Goal: Information Seeking & Learning: Compare options

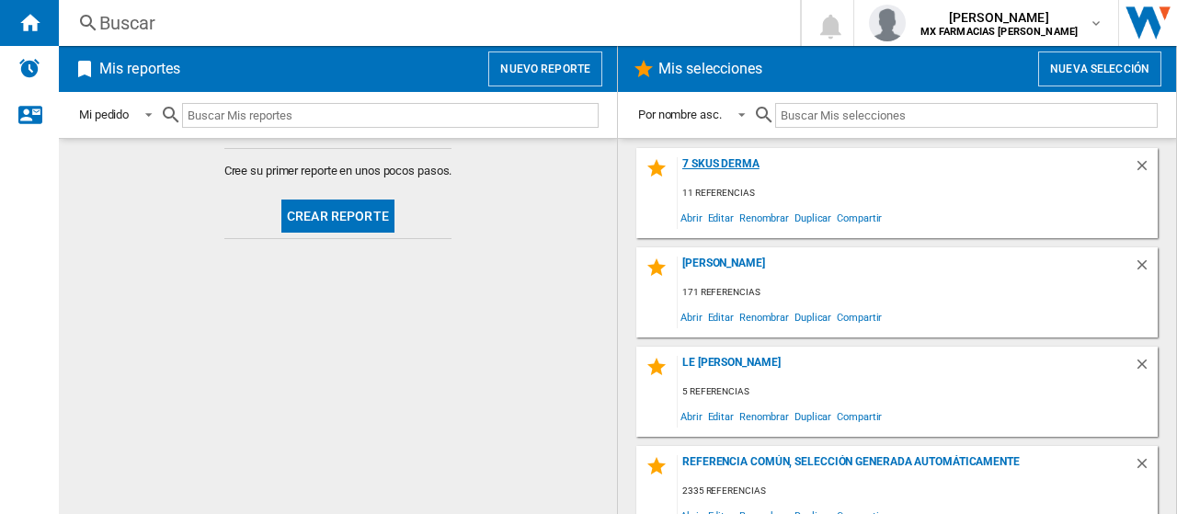
click at [730, 166] on div "7 SKUS DERMA" at bounding box center [905, 169] width 456 height 25
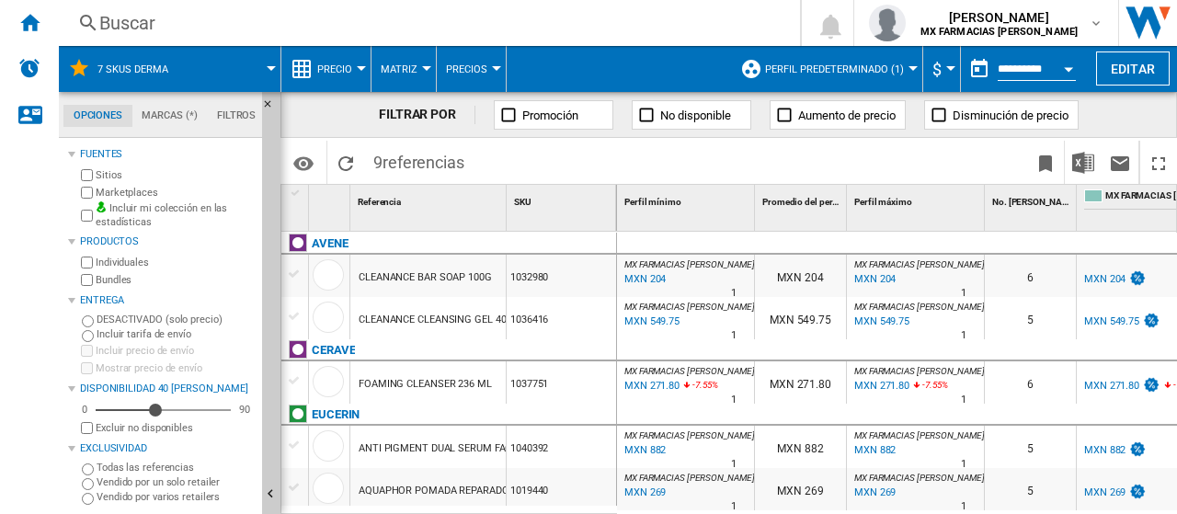
click at [838, 71] on span "Perfil predeterminado (1)" at bounding box center [834, 69] width 139 height 12
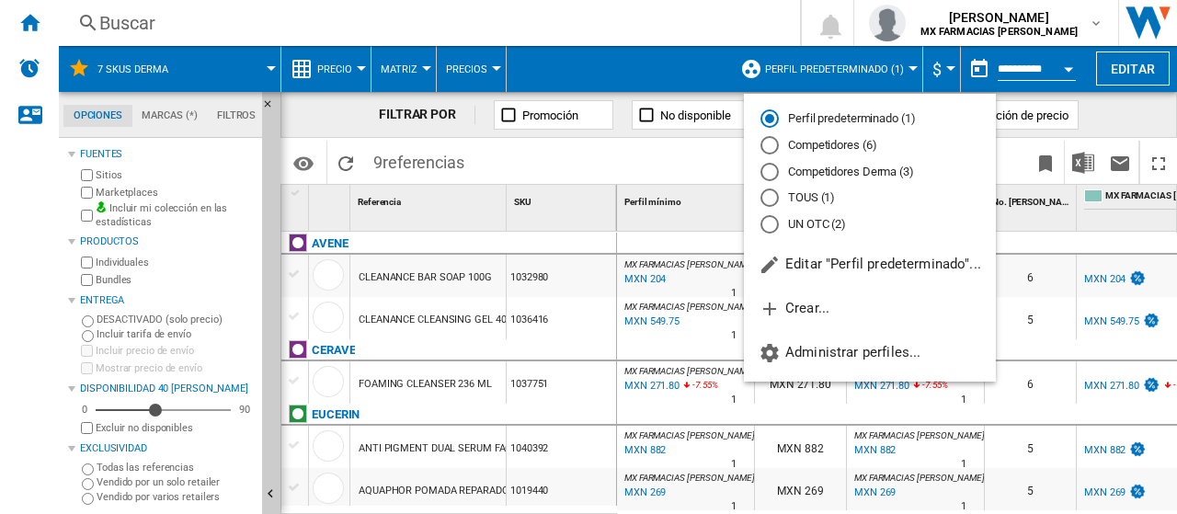
click at [779, 172] on md-radio-button "Competidores Derma (3)" at bounding box center [869, 171] width 219 height 17
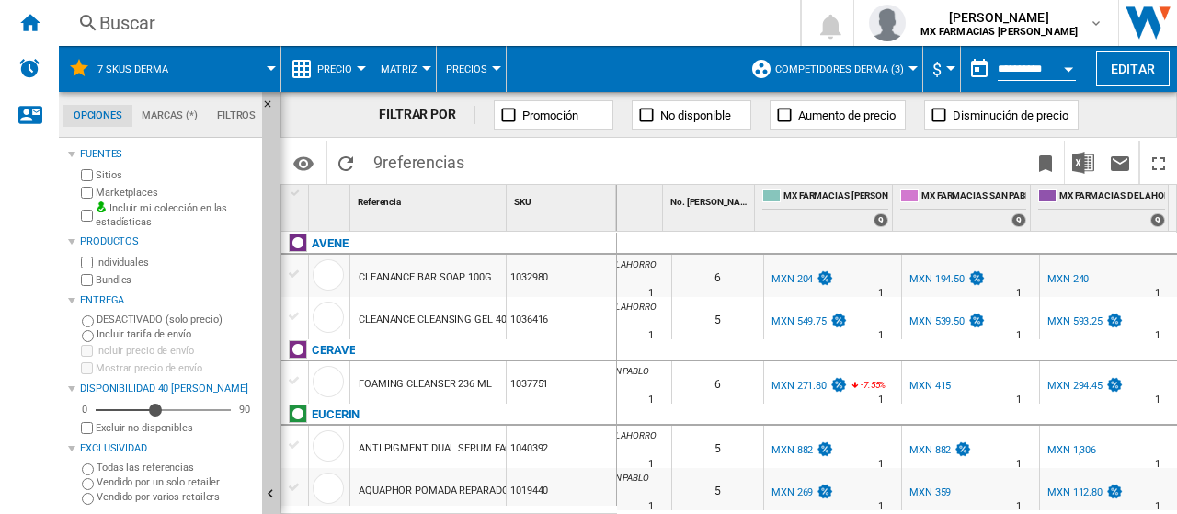
scroll to position [184, 0]
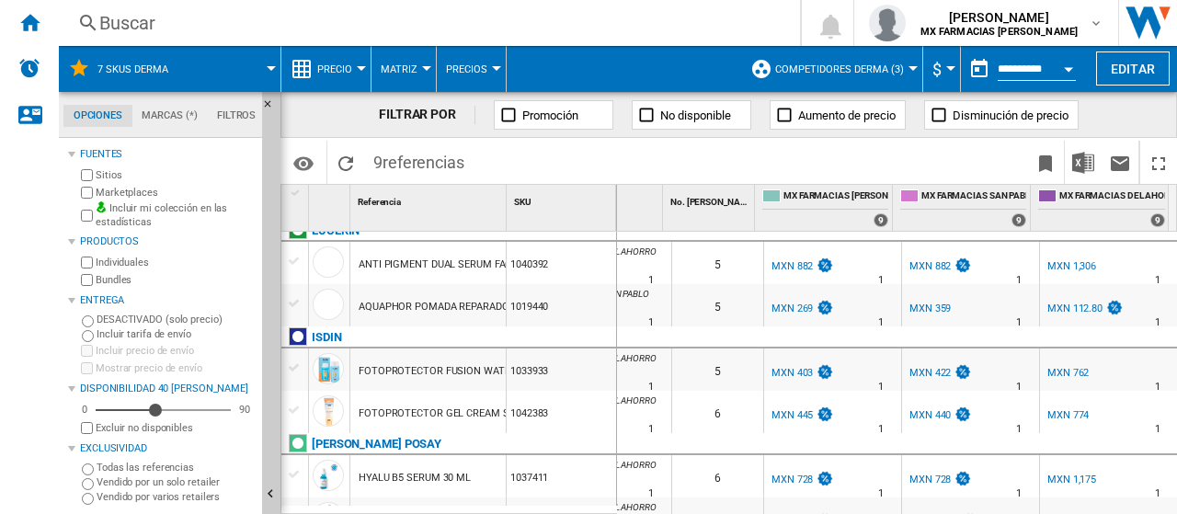
click at [792, 368] on div "MXN 403" at bounding box center [791, 373] width 41 height 12
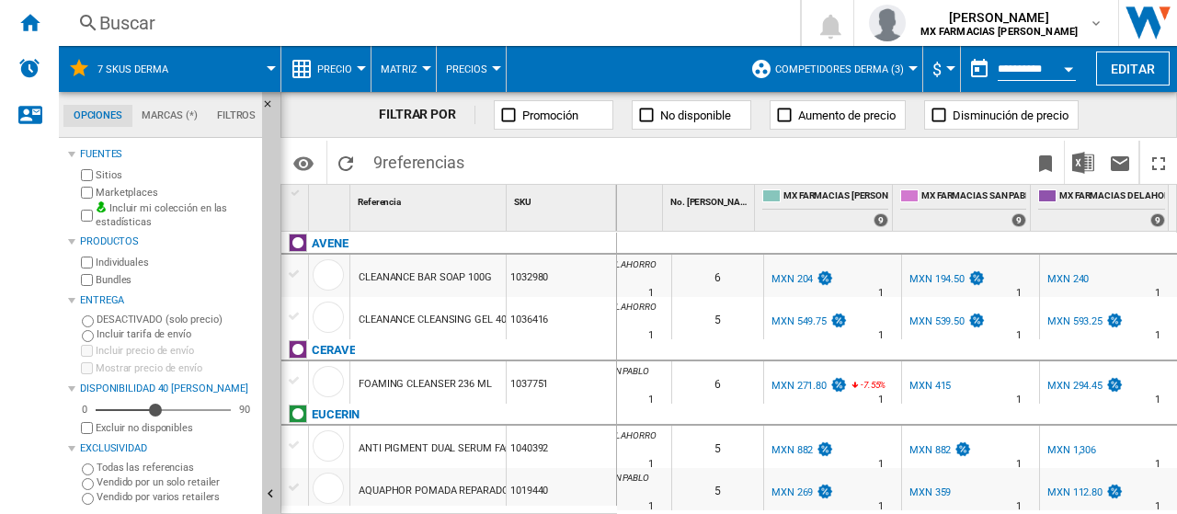
click at [798, 282] on div "MXN 204" at bounding box center [791, 279] width 41 height 12
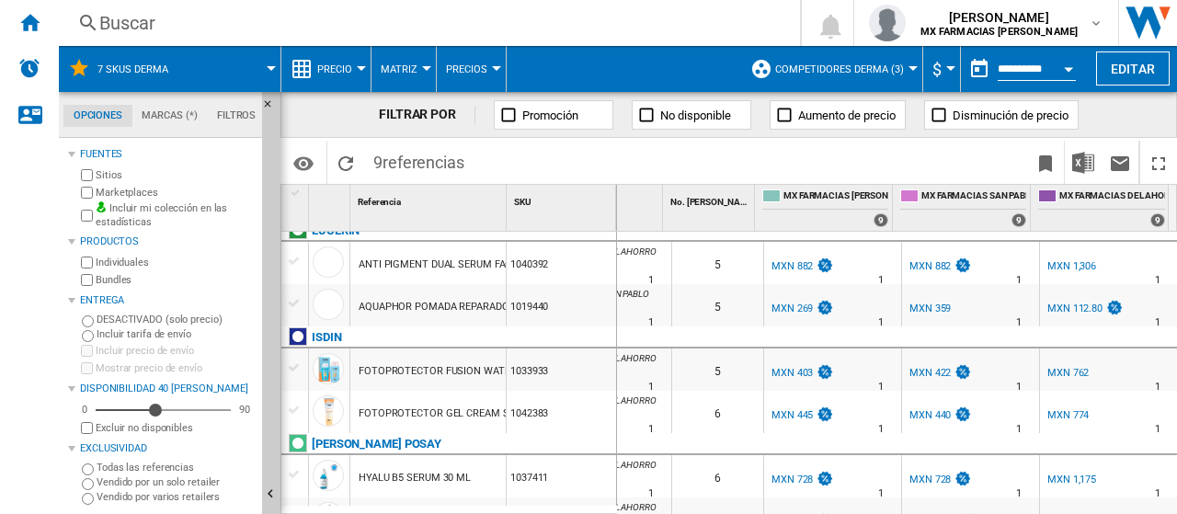
scroll to position [217, 0]
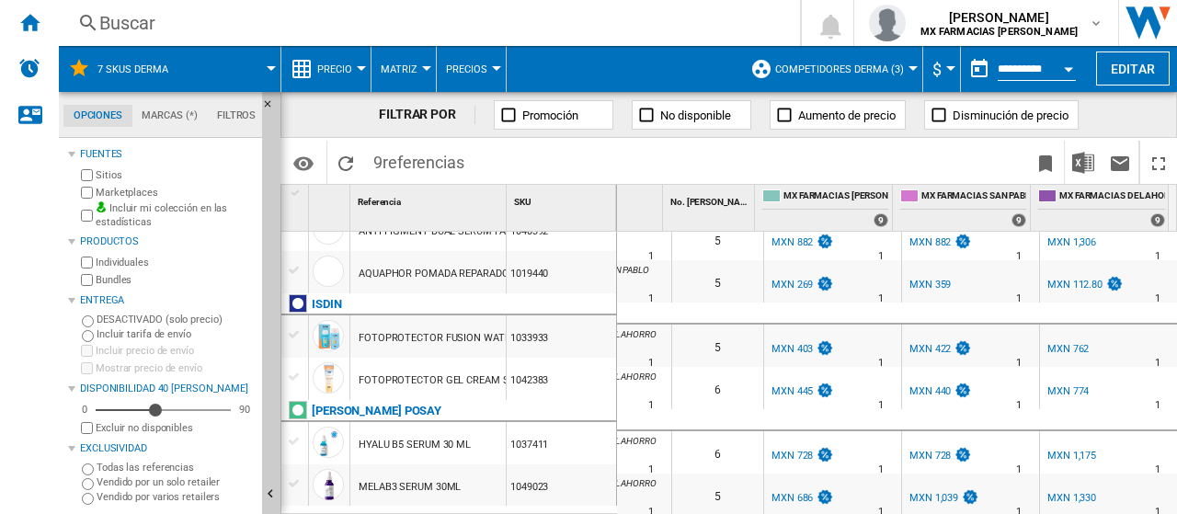
click at [835, 436] on div "MX FARMACIAS [PERSON_NAME]" at bounding box center [833, 441] width 130 height 11
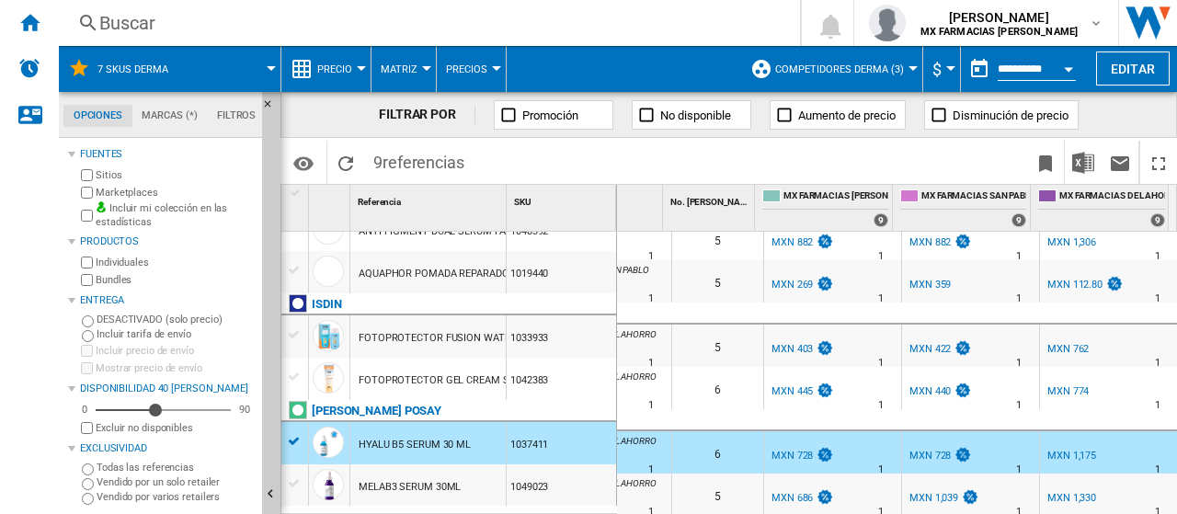
scroll to position [0, 0]
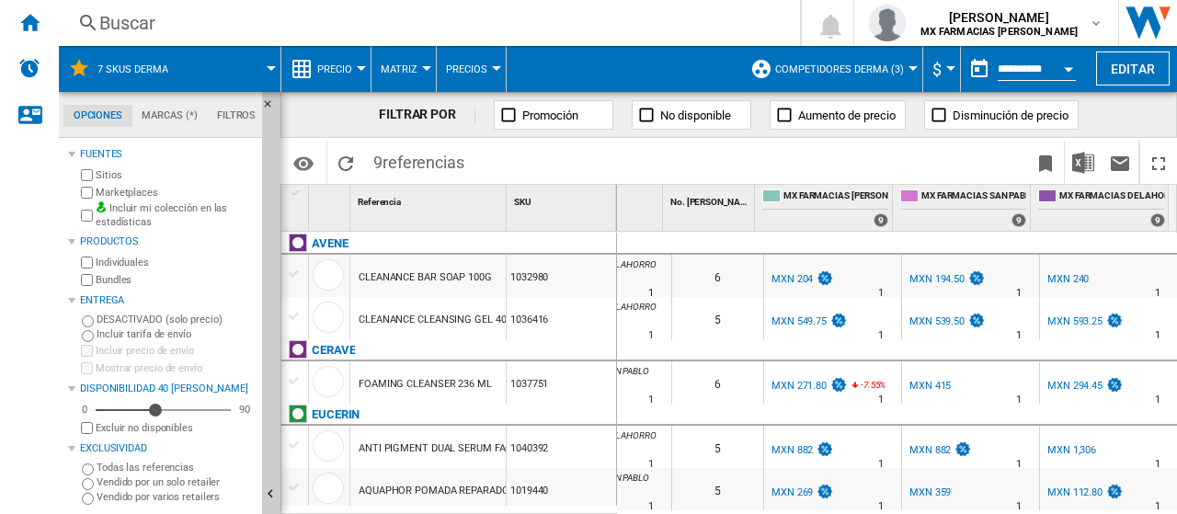
click at [544, 260] on div "1032980" at bounding box center [560, 276] width 109 height 42
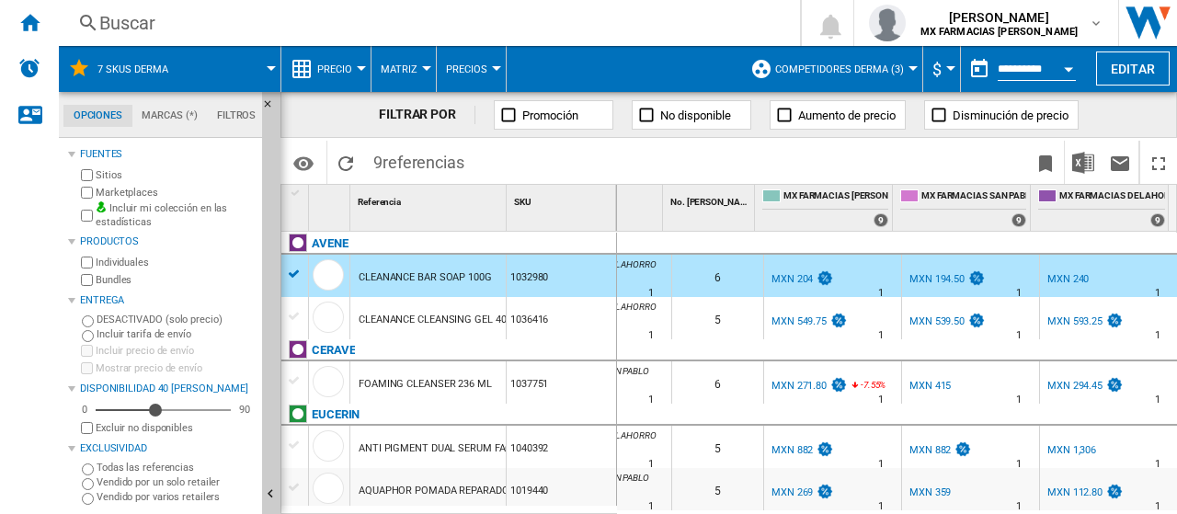
click at [1077, 330] on div "+7.9 % MXN 593.25 % N/A" at bounding box center [1092, 335] width 97 height 44
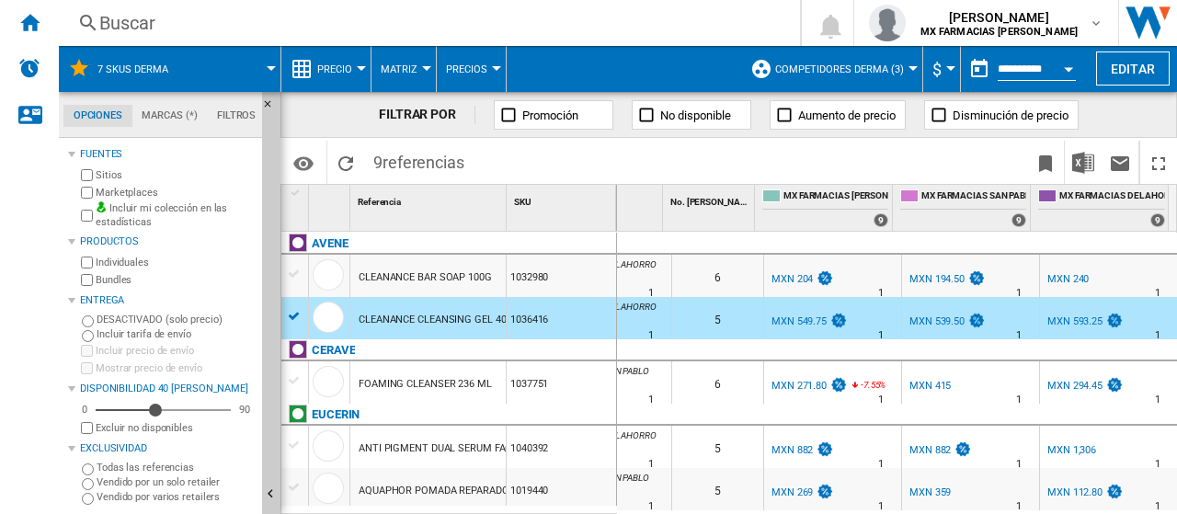
scroll to position [92, 0]
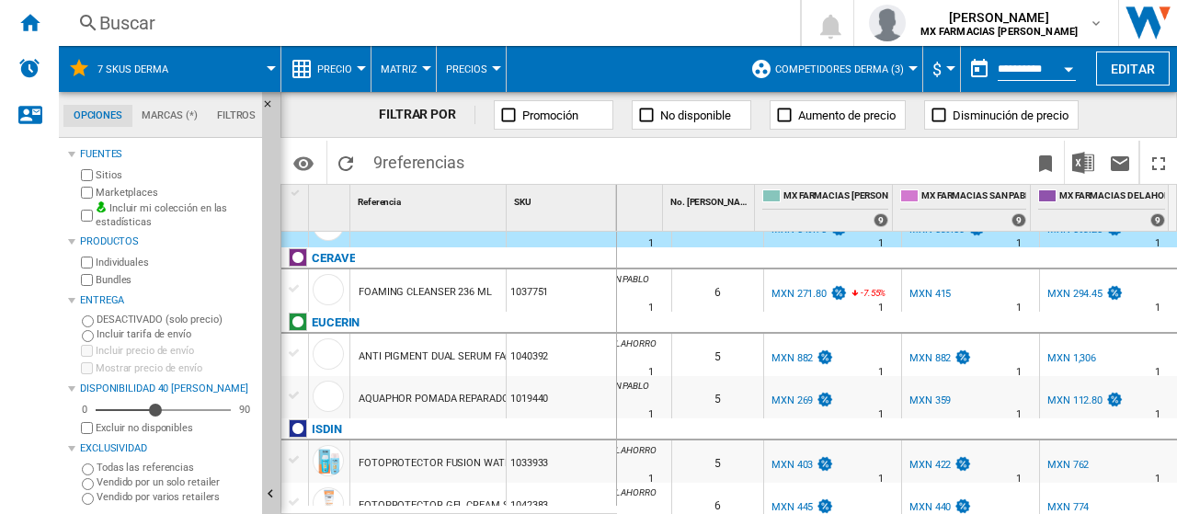
click at [1052, 312] on div at bounding box center [1109, 323] width 138 height 22
click at [688, 302] on div "6" at bounding box center [717, 290] width 91 height 42
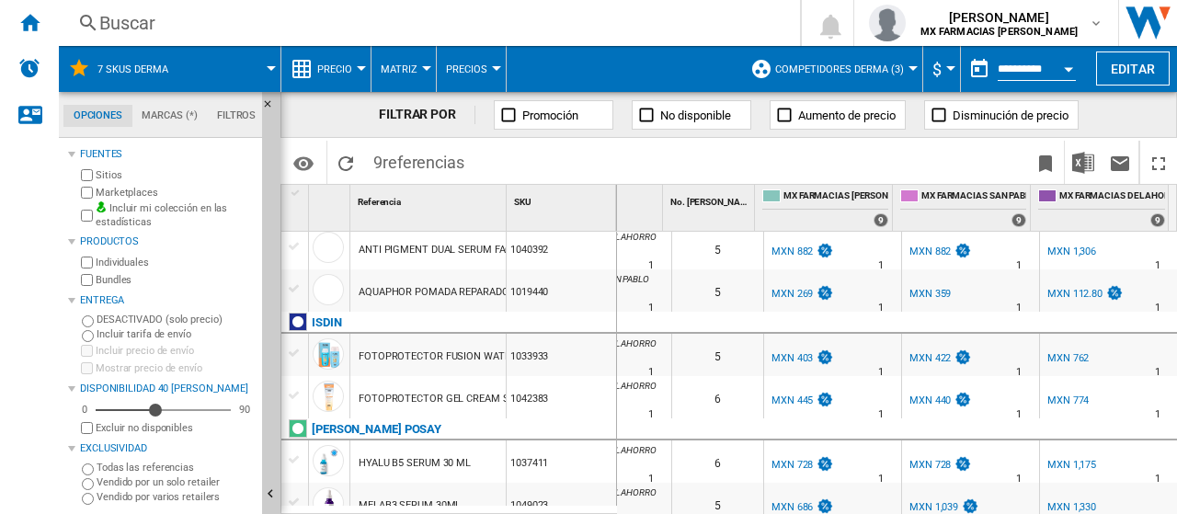
scroll to position [107, 0]
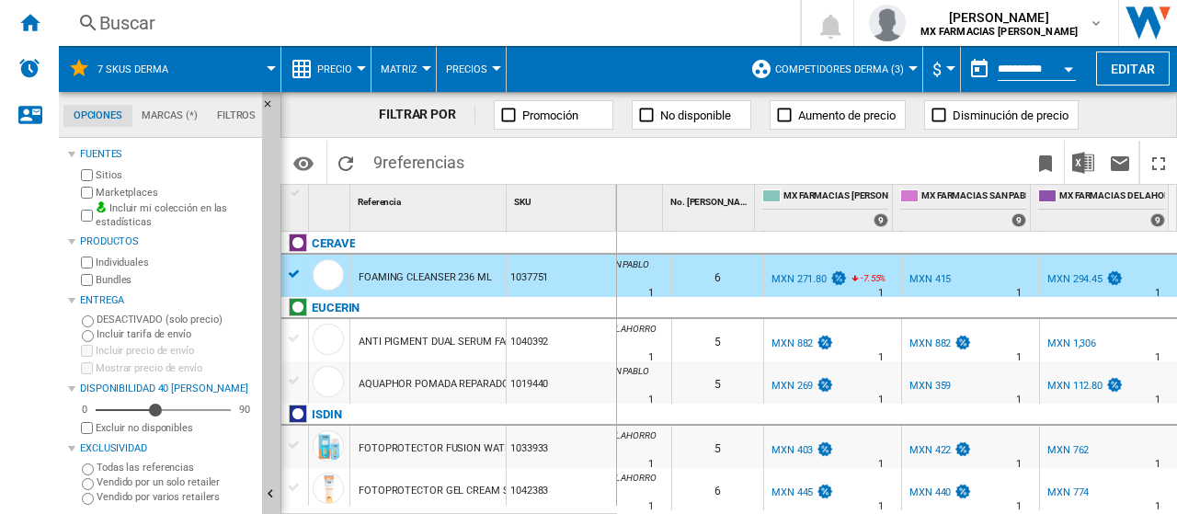
click at [581, 348] on div "1040392" at bounding box center [560, 340] width 109 height 42
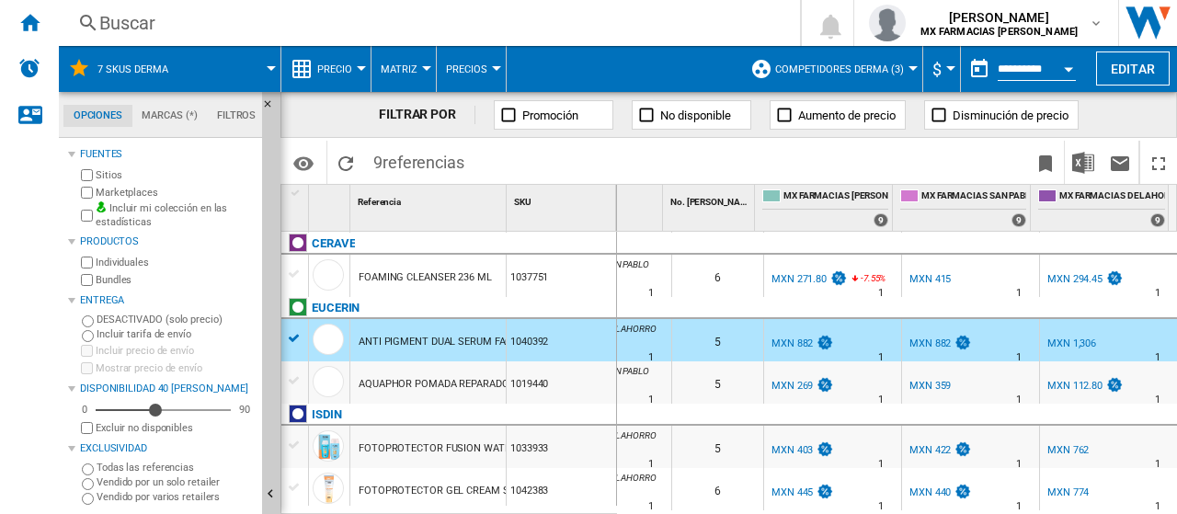
click at [1072, 340] on div "MXN 1,306" at bounding box center [1071, 343] width 49 height 12
click at [444, 381] on div "AQUAPHOR POMADA REPARADORA 55ML" at bounding box center [453, 384] width 191 height 42
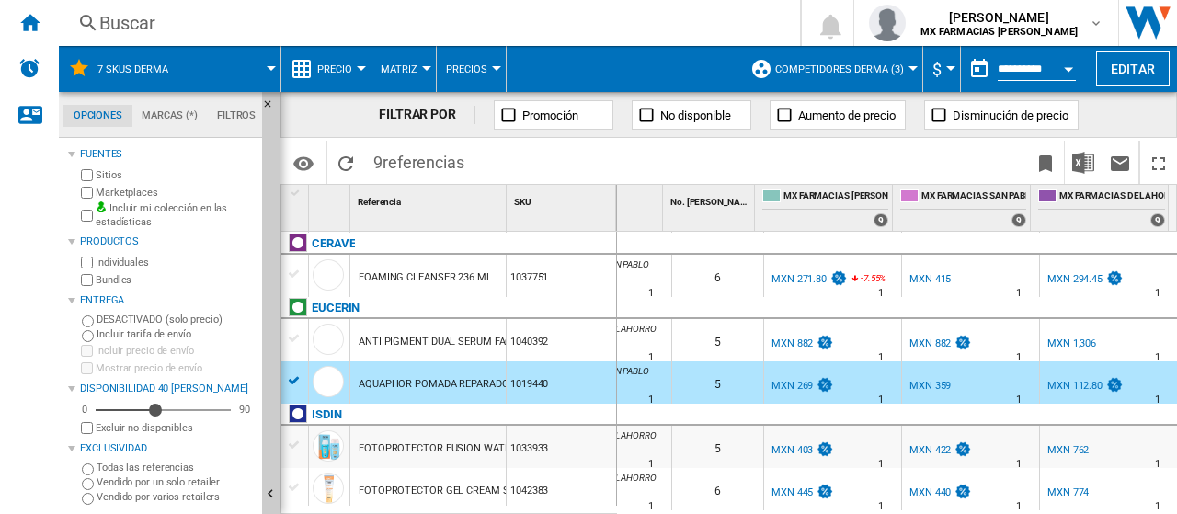
click at [1071, 389] on div "MXN 112.80" at bounding box center [1074, 386] width 55 height 12
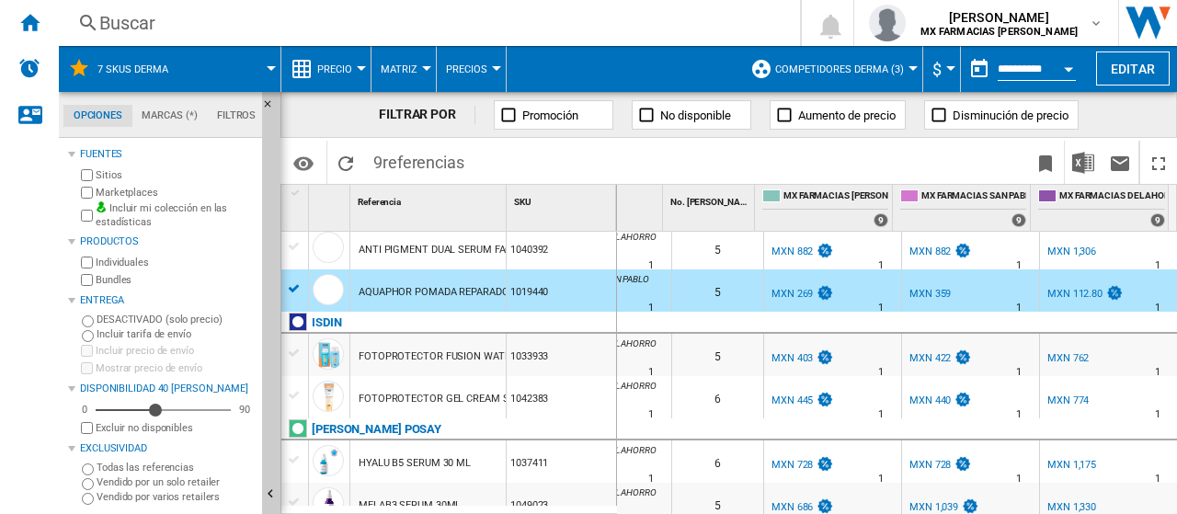
click at [555, 370] on div "1033933" at bounding box center [560, 355] width 109 height 42
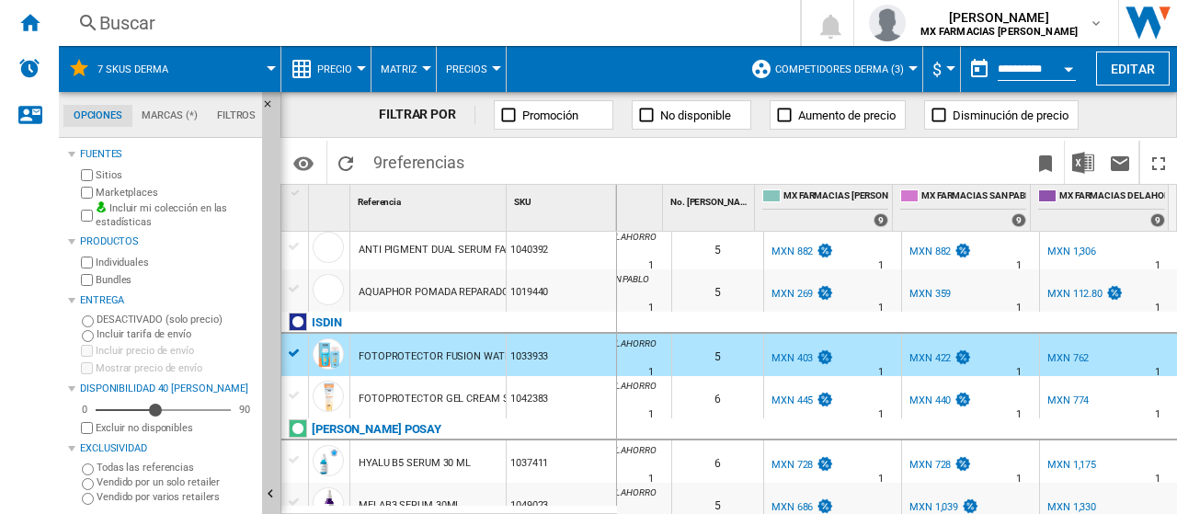
click at [1059, 365] on div "MXN 762" at bounding box center [1066, 358] width 44 height 18
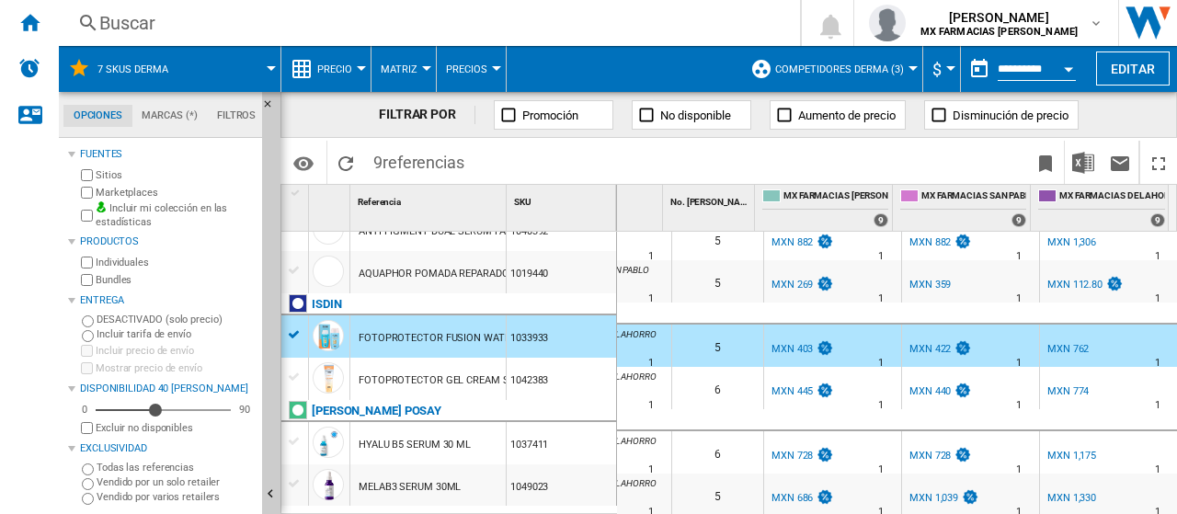
click at [572, 385] on div "1042383" at bounding box center [560, 379] width 109 height 42
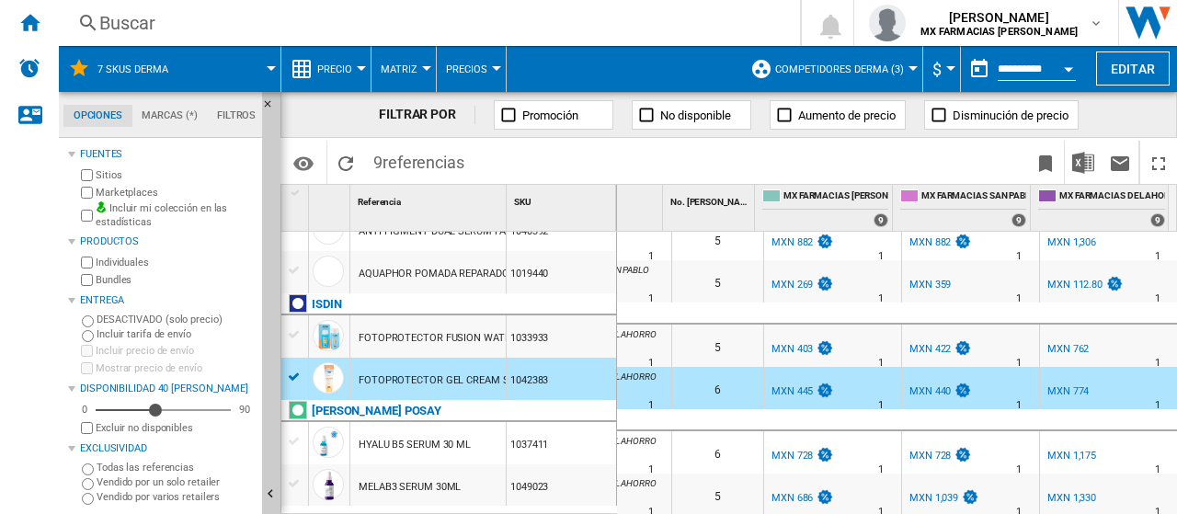
click at [1069, 389] on div "MXN 774" at bounding box center [1066, 391] width 44 height 18
click at [474, 438] on div "HYALU B5 SERUM 30 ML" at bounding box center [427, 443] width 155 height 42
